Goal: Transaction & Acquisition: Purchase product/service

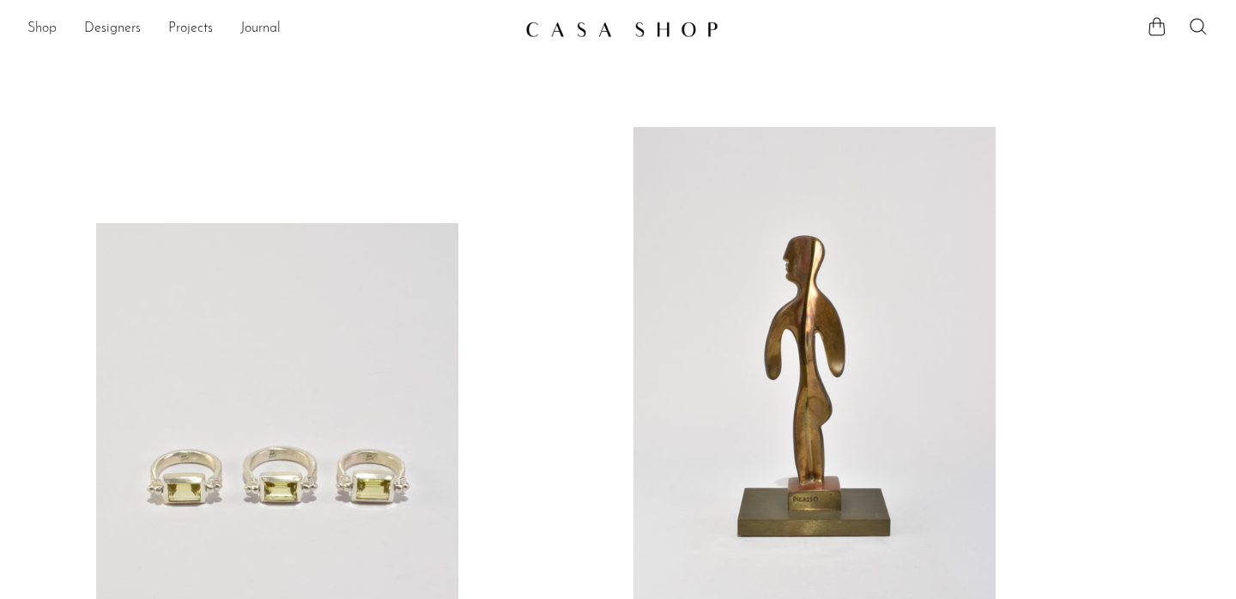
click at [36, 26] on link "Shop" at bounding box center [41, 29] width 29 height 22
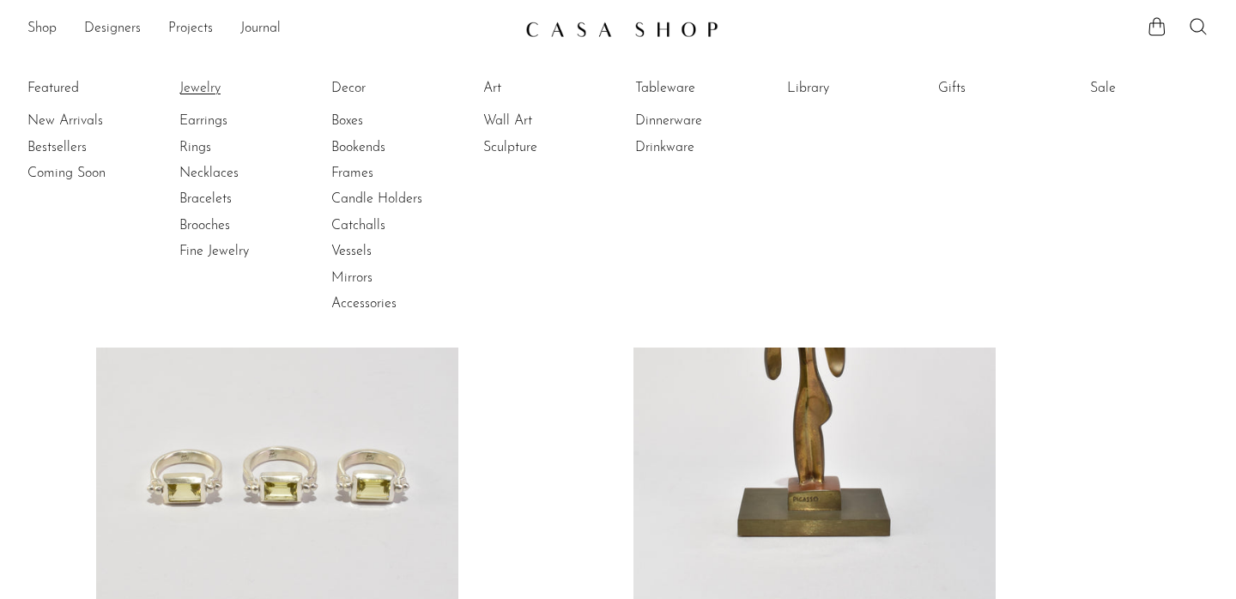
click at [210, 89] on link "Jewelry" at bounding box center [243, 88] width 129 height 19
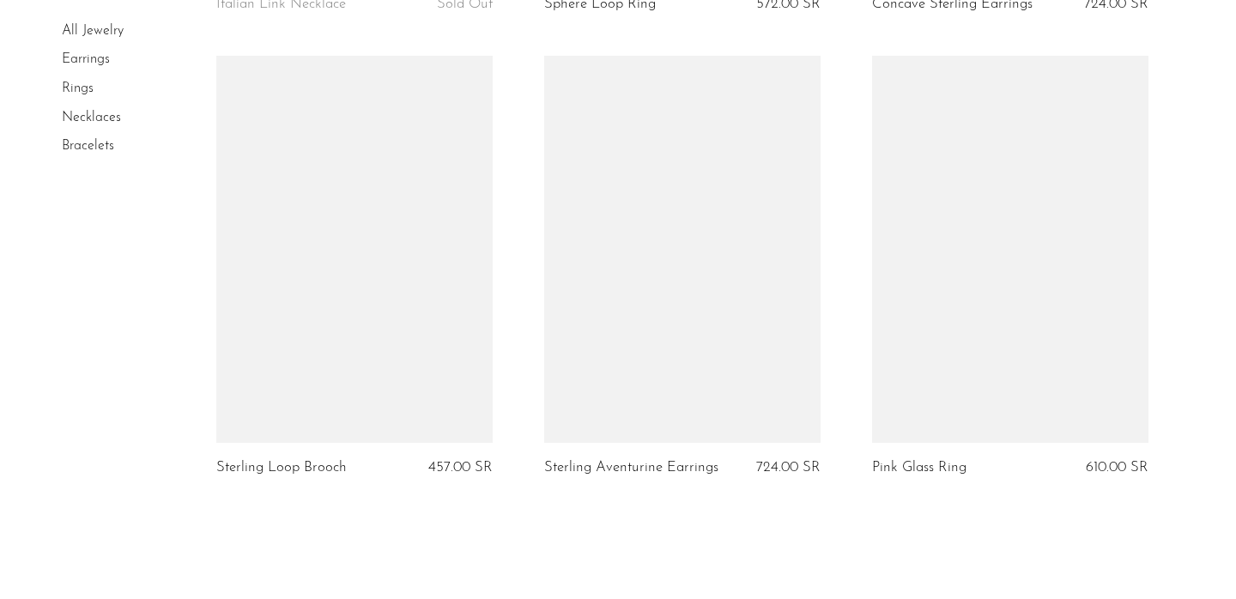
scroll to position [5385, 0]
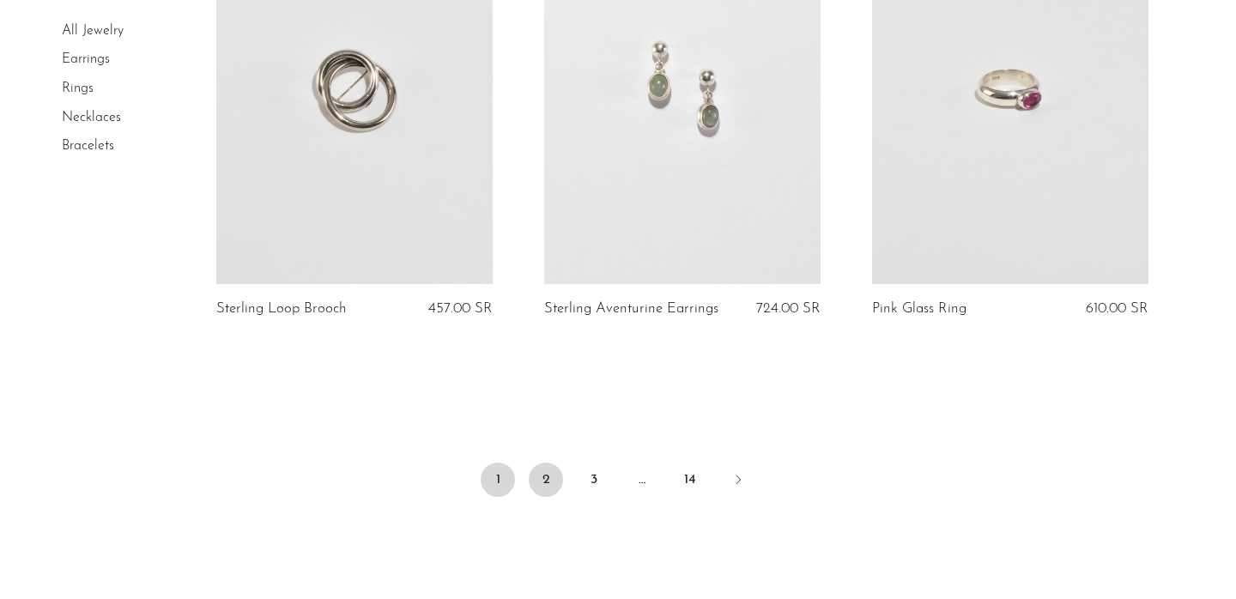
click at [544, 497] on link "2" at bounding box center [546, 480] width 34 height 34
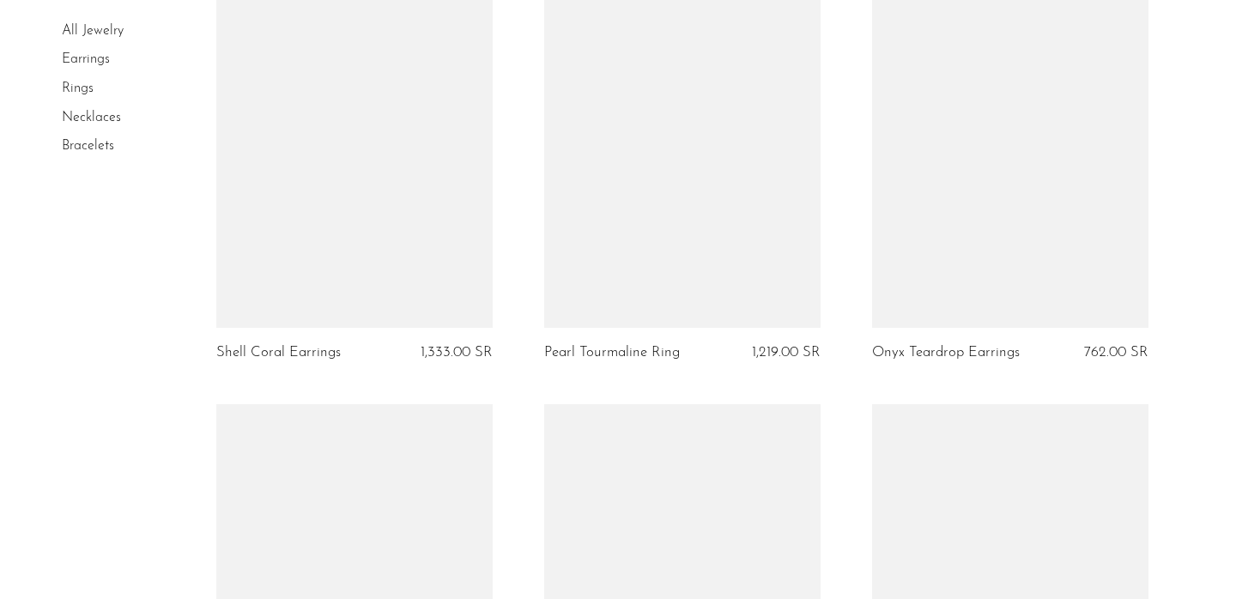
scroll to position [4465, 0]
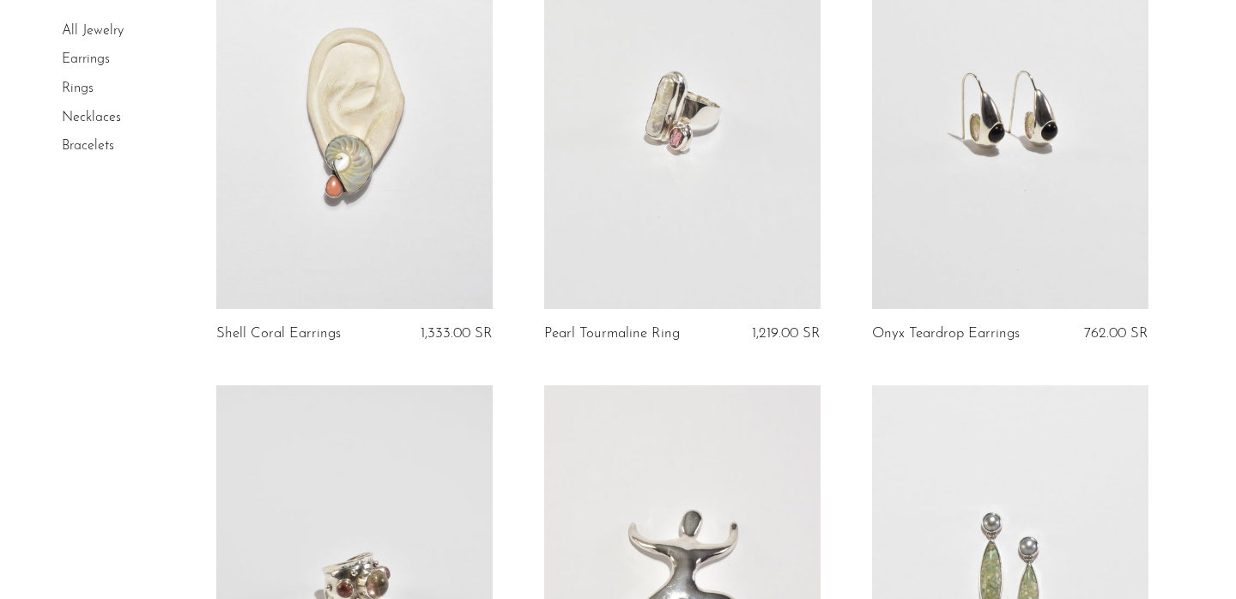
click at [388, 265] on link at bounding box center [354, 115] width 276 height 387
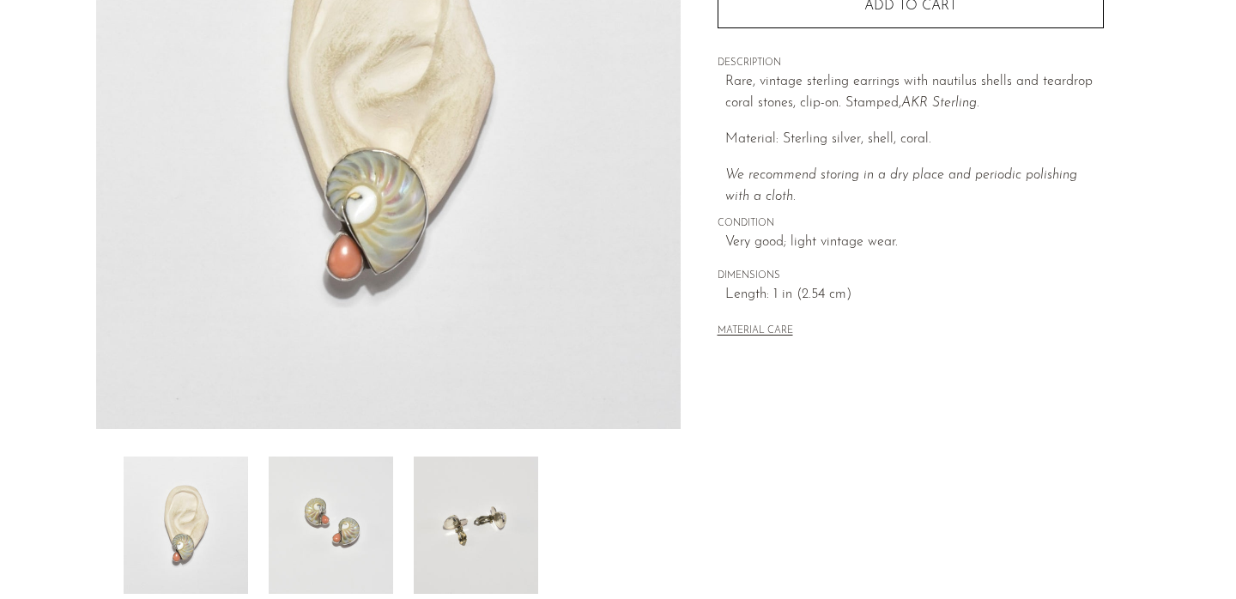
scroll to position [334, 0]
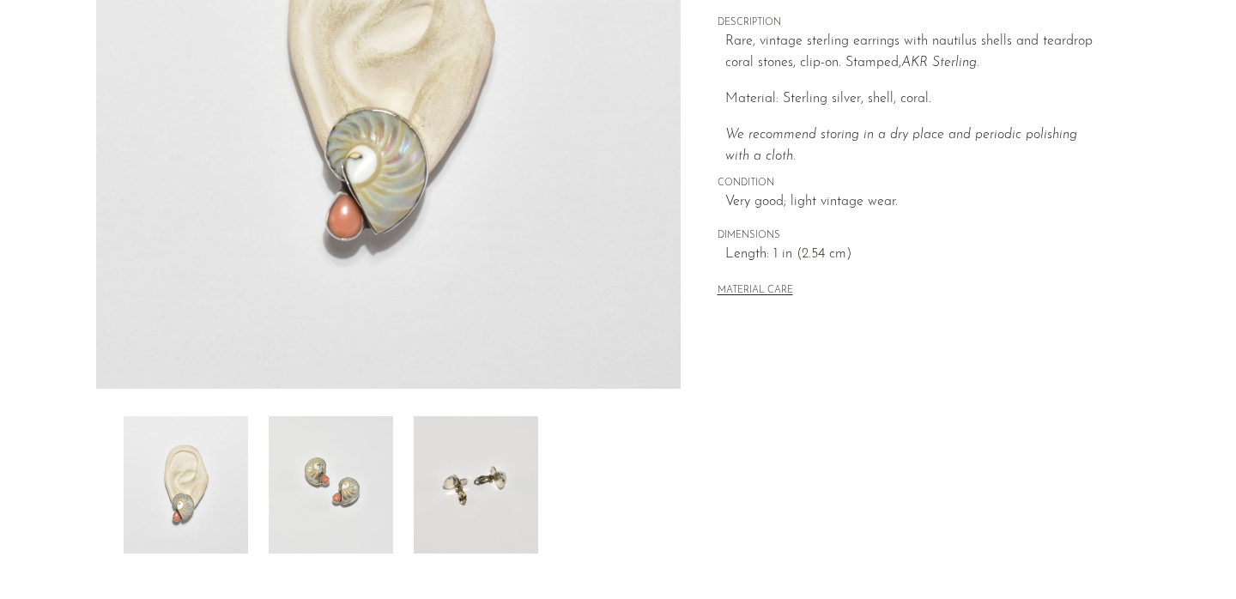
click at [341, 497] on img at bounding box center [331, 484] width 124 height 137
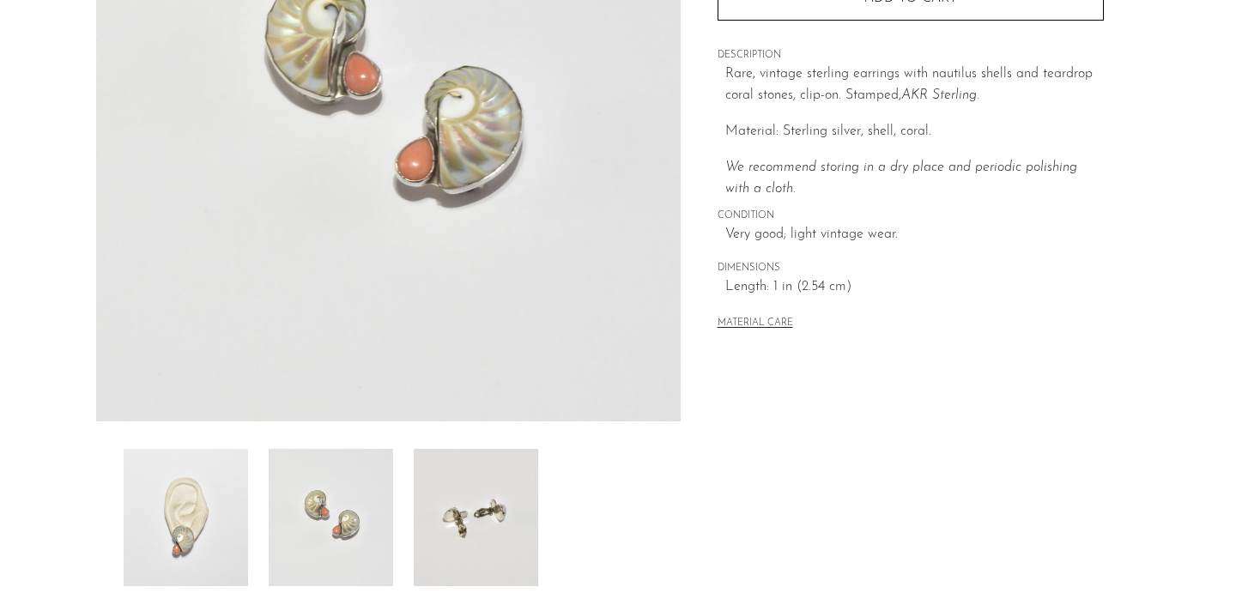
scroll to position [302, 0]
click at [468, 493] on img at bounding box center [476, 516] width 124 height 137
